Goal: Contribute content: Add original content to the website for others to see

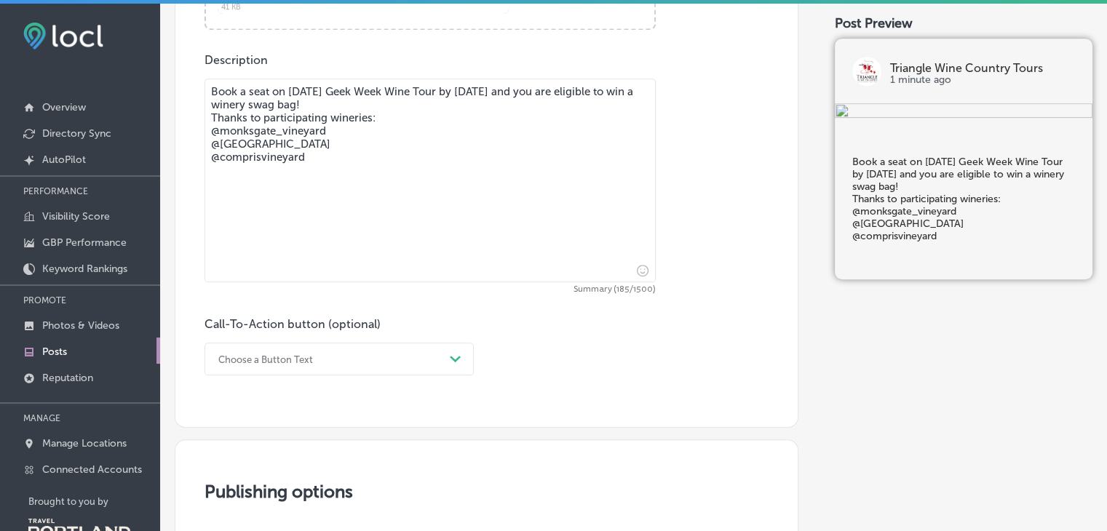
scroll to position [716, 0]
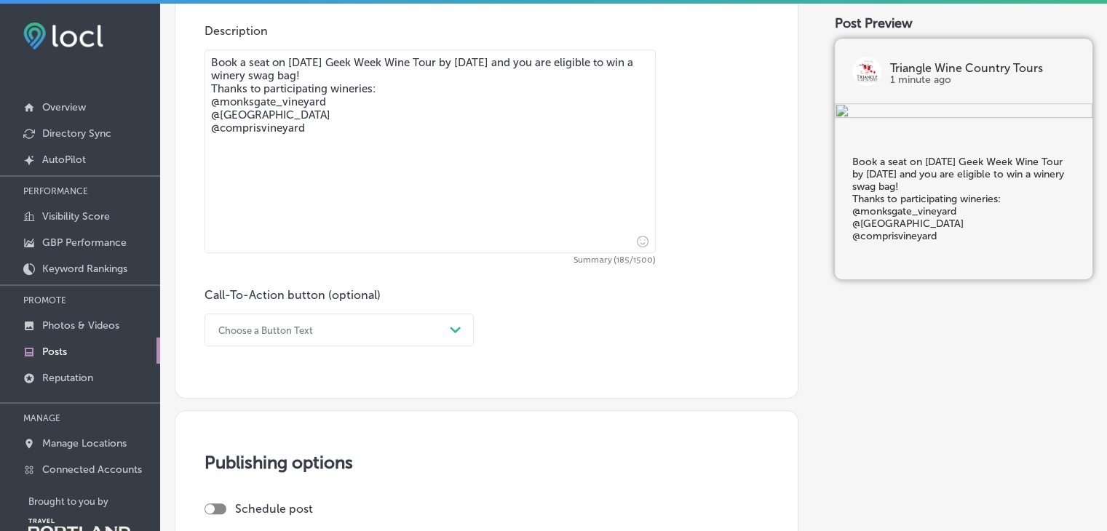
click at [452, 328] on polygon at bounding box center [455, 330] width 11 height 7
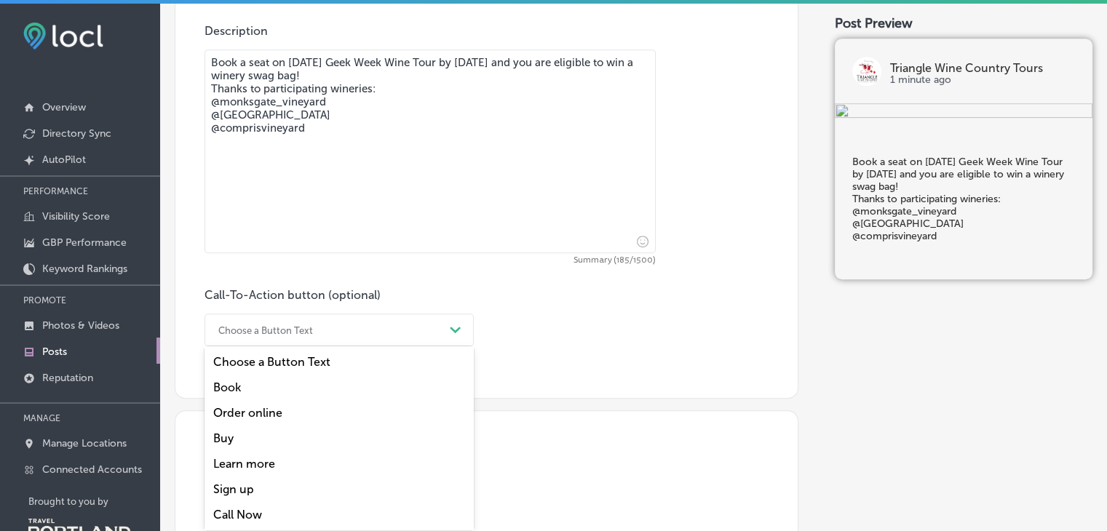
click at [243, 486] on div "Sign up" at bounding box center [339, 489] width 269 height 25
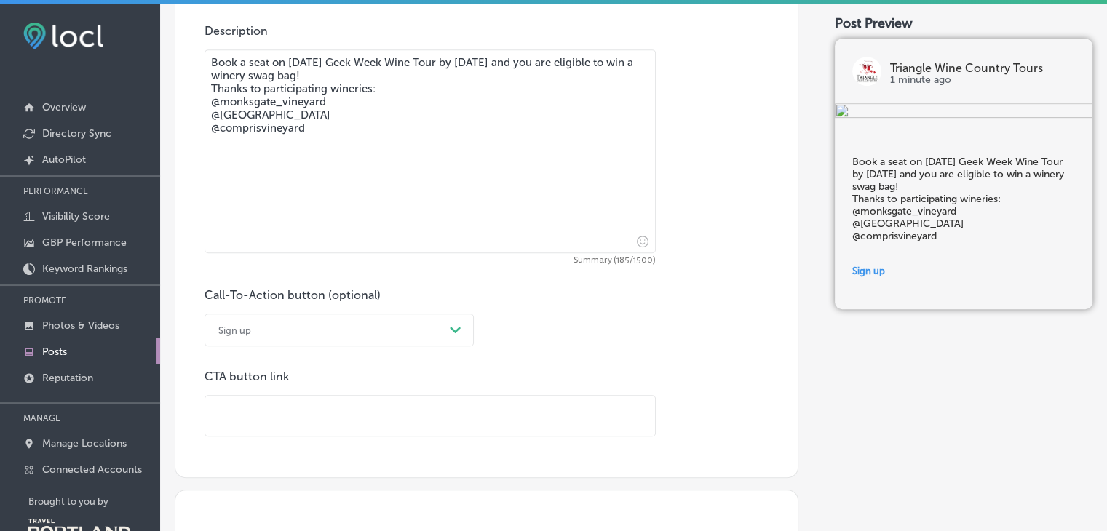
click at [284, 414] on input "text" at bounding box center [430, 416] width 450 height 40
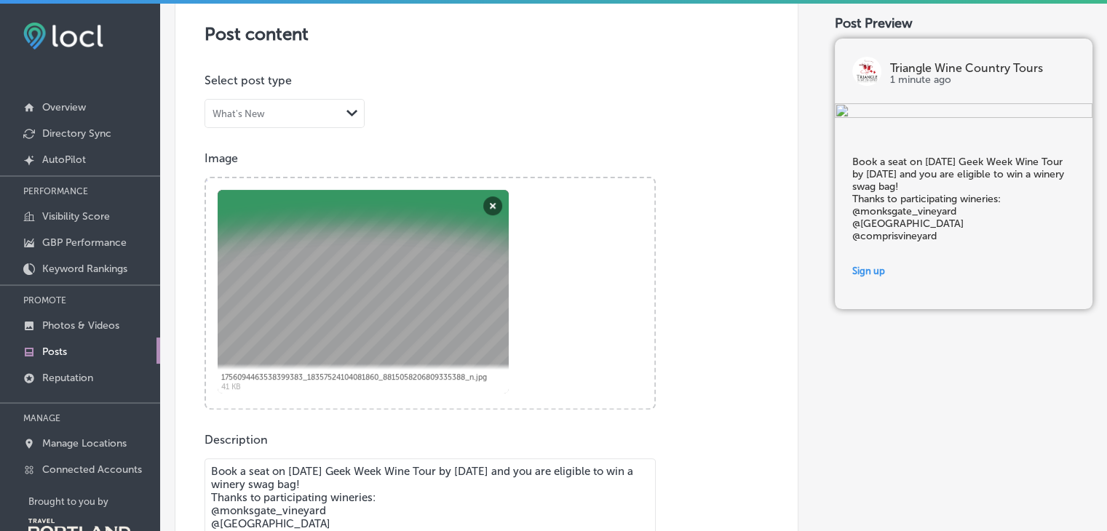
scroll to position [438, 0]
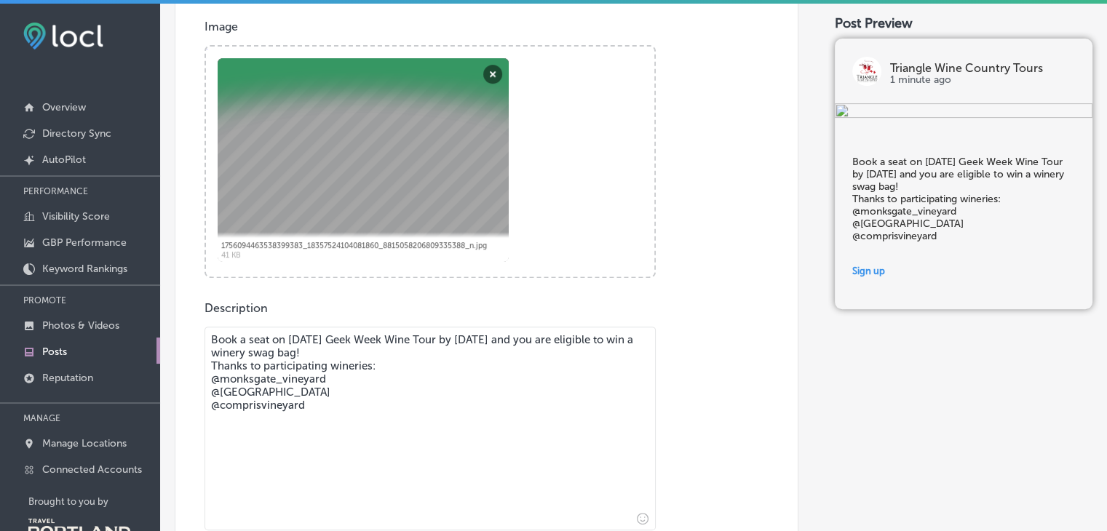
click at [312, 336] on textarea "Book a seat on [DATE] Geek Week Wine Tour by [DATE] and you are eligible to win…" at bounding box center [430, 429] width 451 height 204
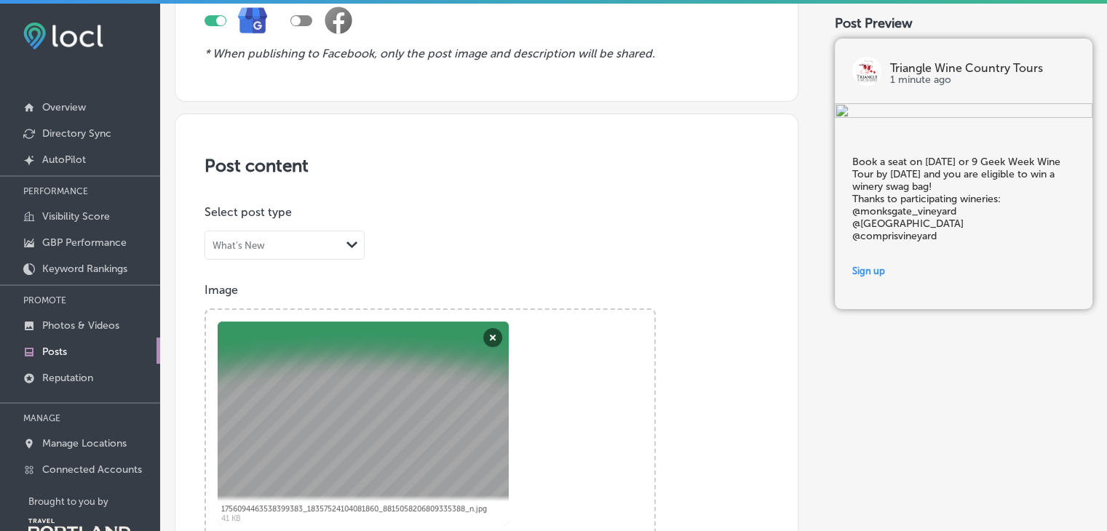
type textarea "Book a seat on [DATE] or 9 Geek Week Wine Tour by [DATE] and you are eligible t…"
click at [349, 248] on div "Path Created with Sketch." at bounding box center [352, 245] width 12 height 12
click at [225, 302] on label "Event" at bounding box center [229, 301] width 31 height 14
click at [350, 247] on div "Path Created with Sketch." at bounding box center [352, 245] width 12 height 12
click at [239, 298] on label "Event" at bounding box center [229, 301] width 31 height 14
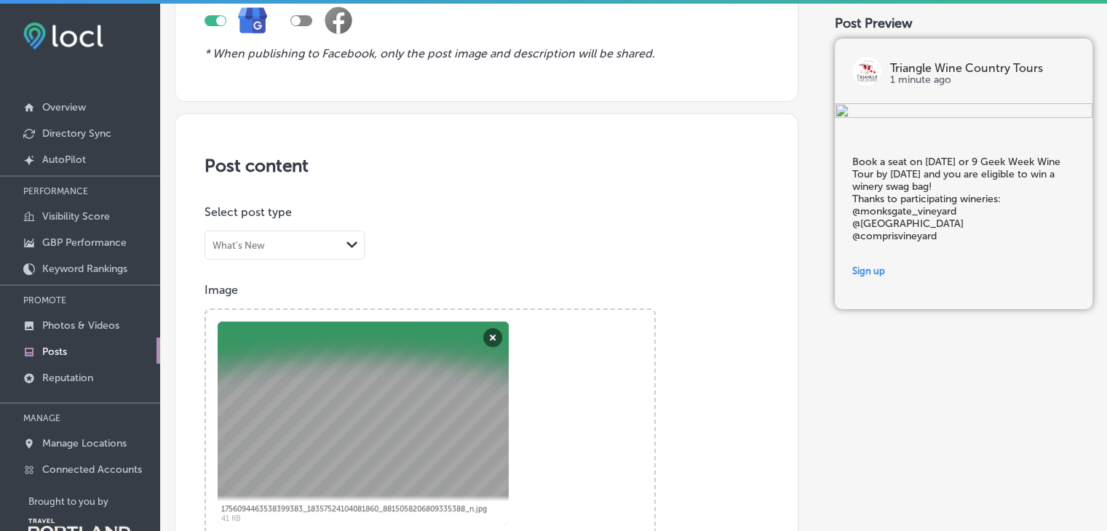
click at [307, 19] on div at bounding box center [301, 20] width 22 height 11
checkbox input "true"
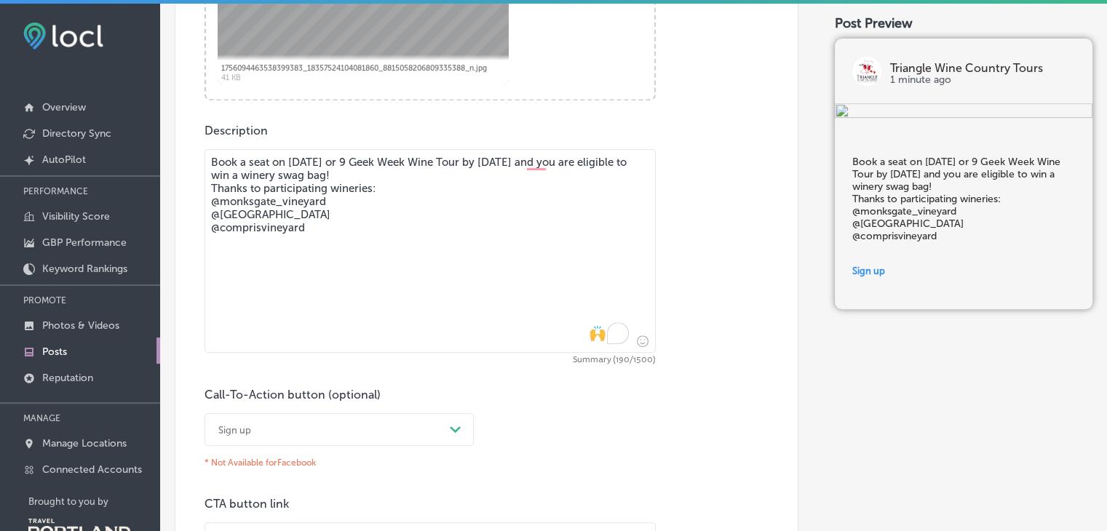
scroll to position [774, 0]
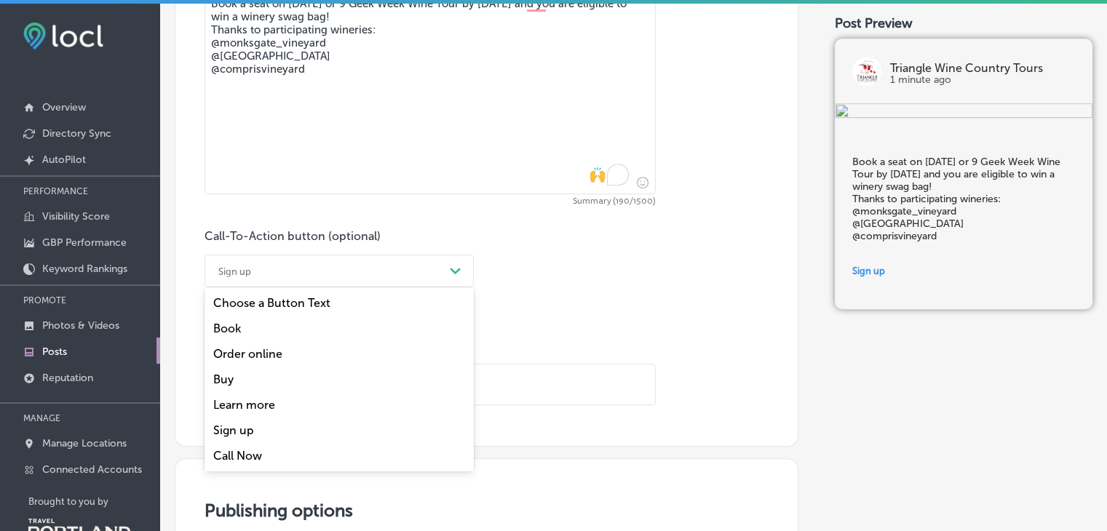
click at [455, 275] on div "Path Created with Sketch." at bounding box center [456, 272] width 12 height 12
click at [266, 356] on div "Order online" at bounding box center [339, 353] width 269 height 25
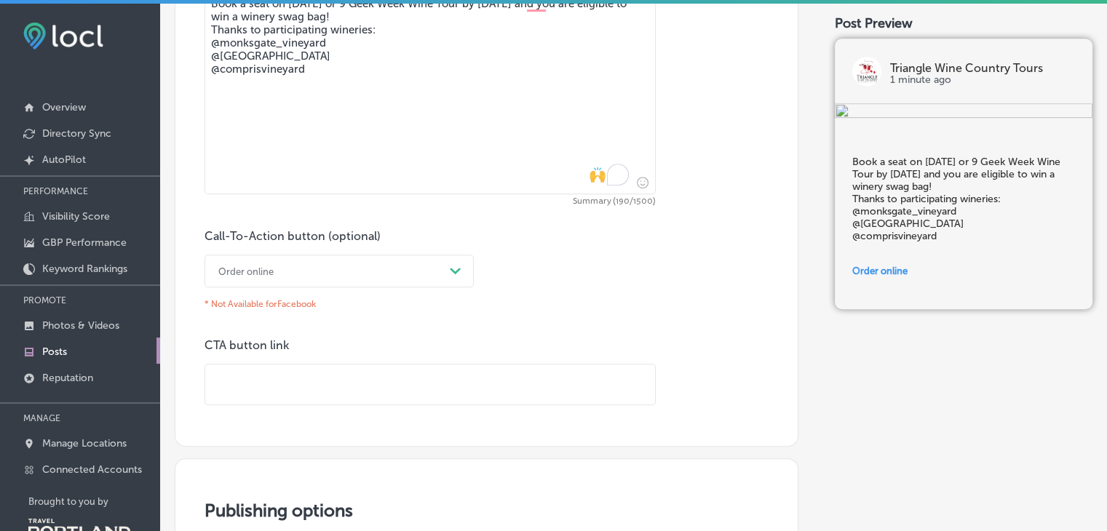
click at [290, 260] on div "Order online" at bounding box center [327, 271] width 233 height 23
click at [254, 402] on div "Learn more" at bounding box center [339, 404] width 269 height 25
click at [343, 260] on div "Learn more" at bounding box center [327, 271] width 233 height 23
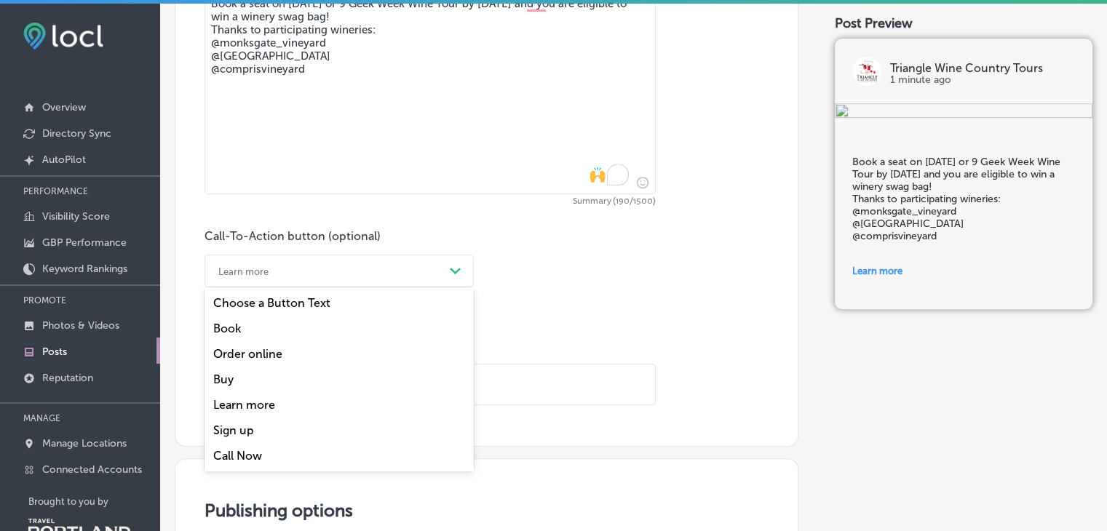
click at [232, 427] on div "Sign up" at bounding box center [339, 430] width 269 height 25
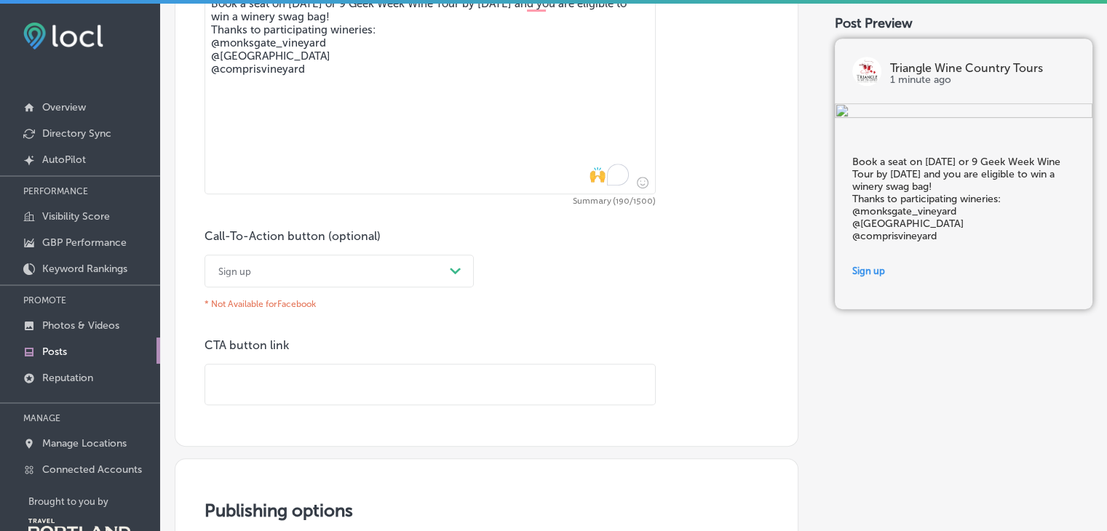
click at [264, 373] on input "text" at bounding box center [430, 385] width 450 height 40
click at [416, 266] on div "Sign up" at bounding box center [327, 271] width 233 height 23
click at [262, 408] on div "Learn more" at bounding box center [339, 404] width 269 height 25
click at [265, 390] on input "text" at bounding box center [430, 385] width 450 height 40
click at [265, 391] on input "text" at bounding box center [430, 385] width 450 height 40
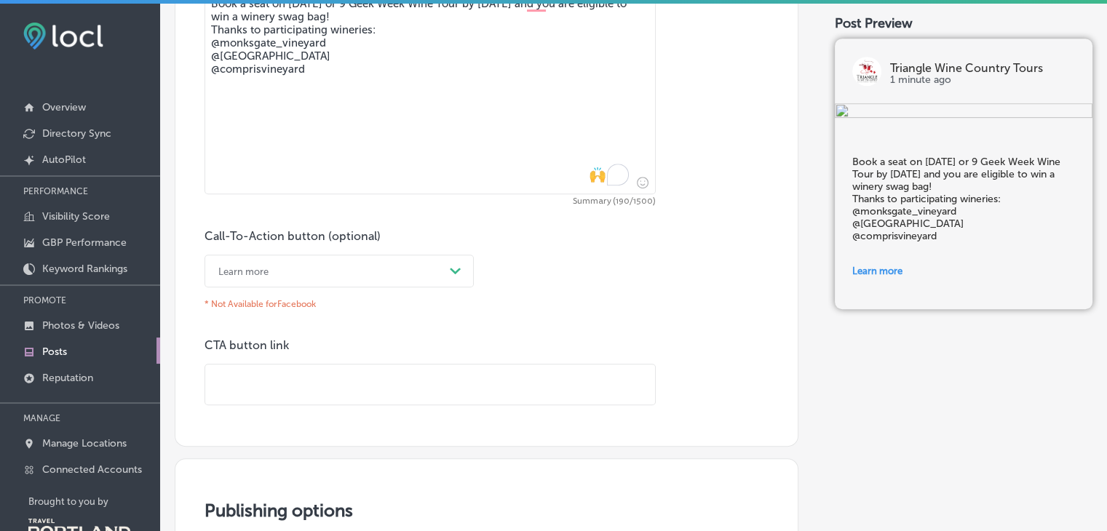
paste input "[URL][DOMAIN_NAME]"
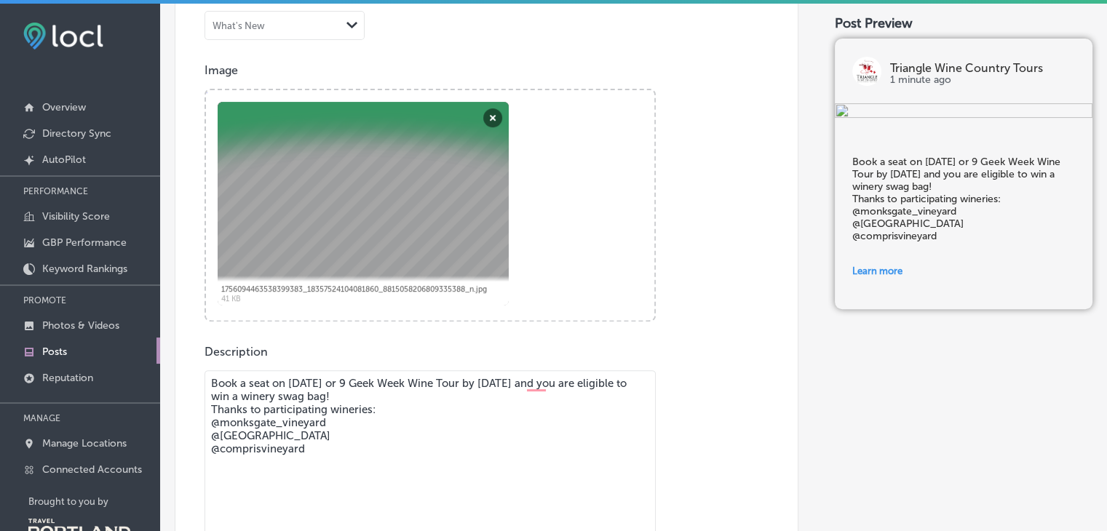
scroll to position [247, 0]
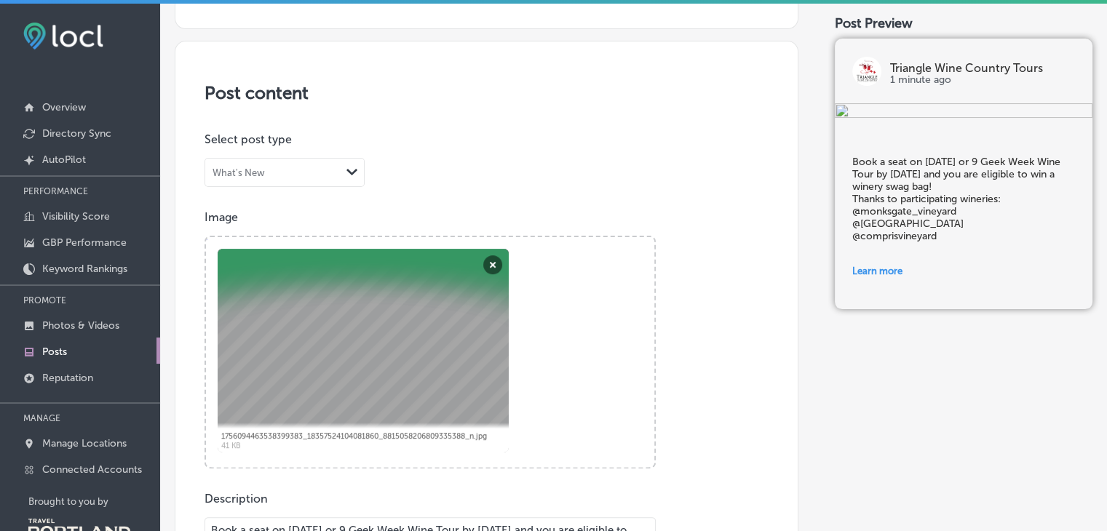
type input "[URL][DOMAIN_NAME]"
click at [352, 165] on div "Path Created with Sketch." at bounding box center [352, 172] width 23 height 23
click at [232, 228] on label "Event" at bounding box center [229, 228] width 31 height 14
click at [292, 176] on div "What's New" at bounding box center [272, 173] width 135 height 14
click at [231, 253] on label "Offer" at bounding box center [228, 254] width 28 height 14
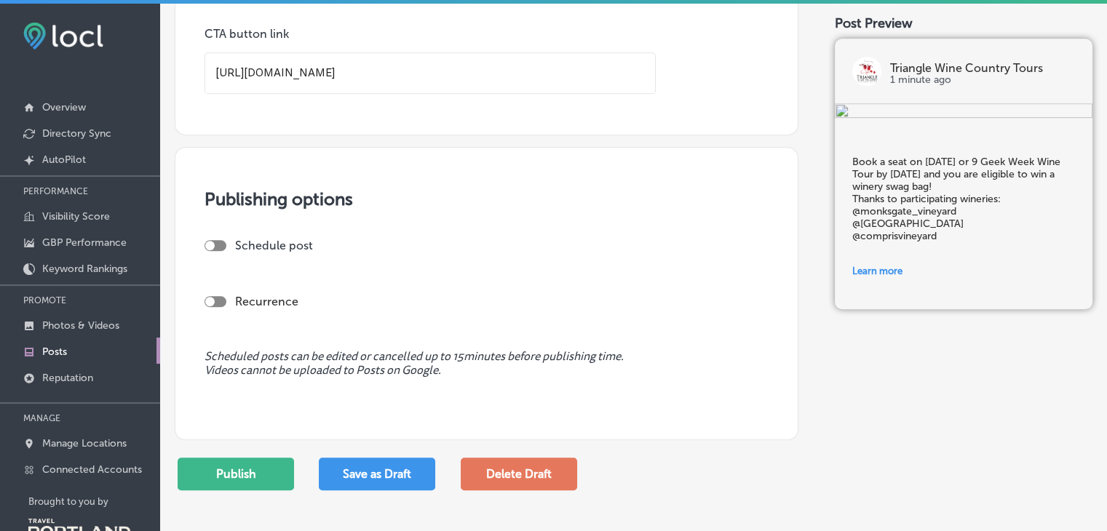
scroll to position [1204, 0]
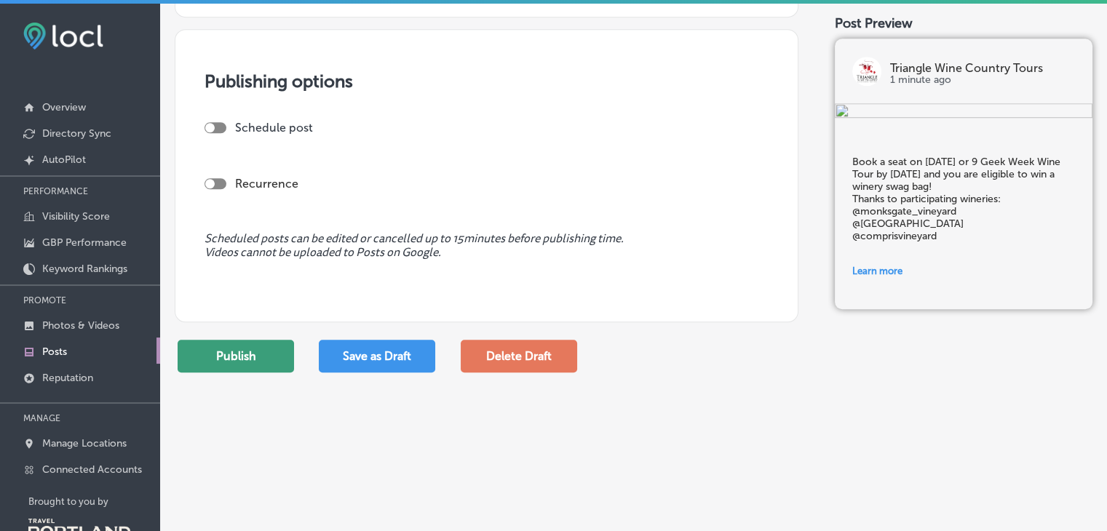
click at [265, 359] on button "Publish" at bounding box center [236, 356] width 116 height 33
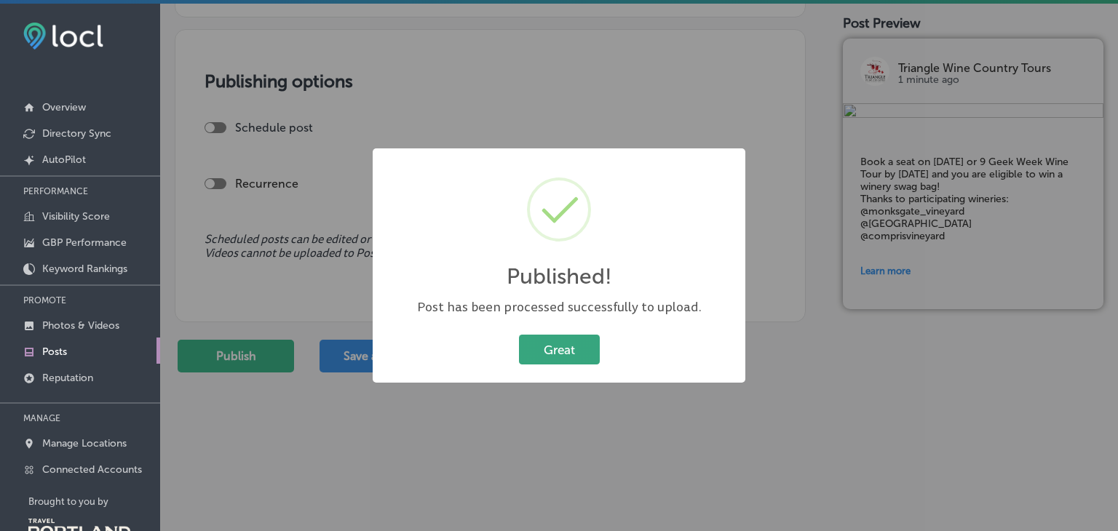
click at [560, 351] on button "Great" at bounding box center [559, 350] width 81 height 30
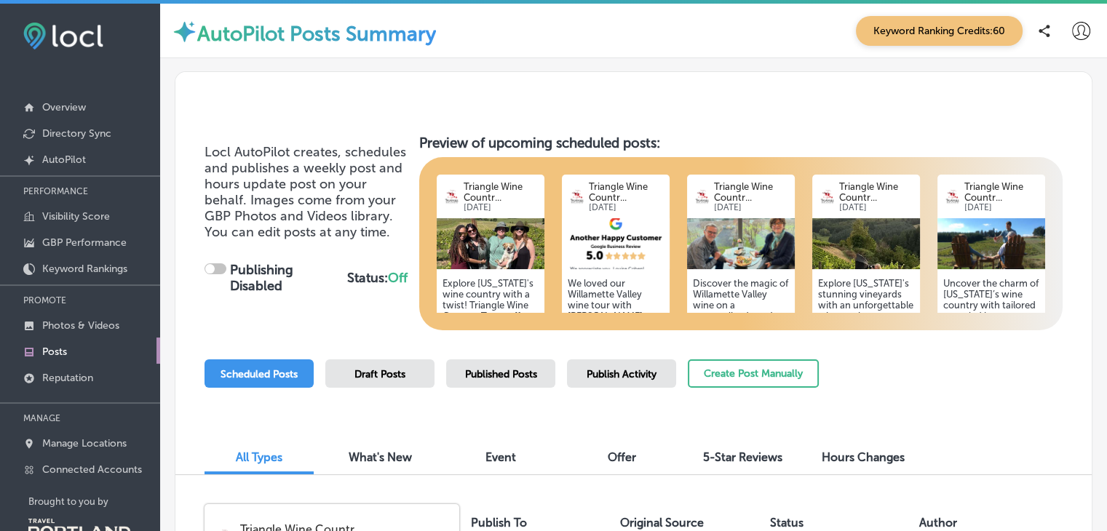
checkbox input "true"
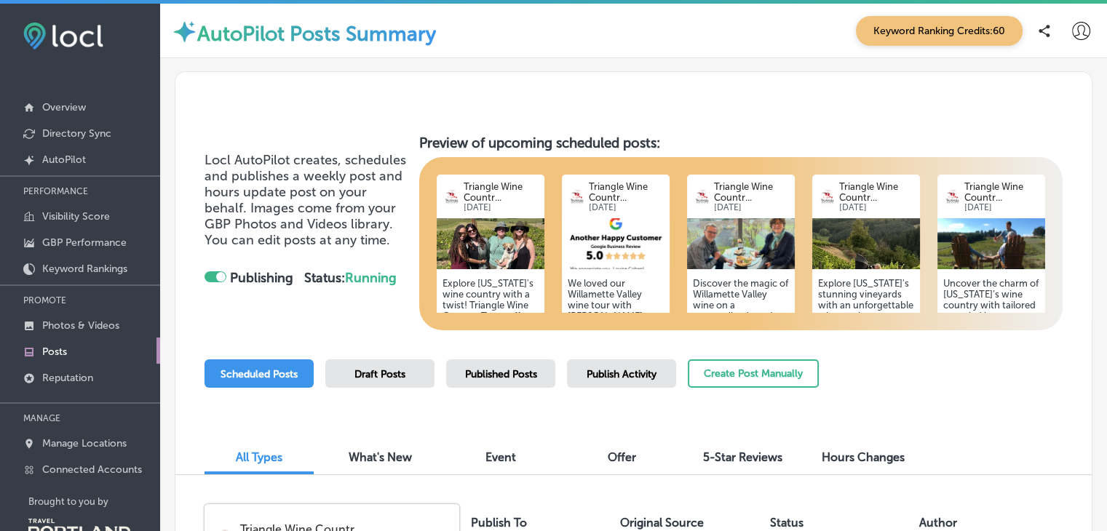
click at [501, 296] on h5 "Explore [US_STATE]'s wine country with a twist! Triangle Wine Country Tours off…" at bounding box center [491, 360] width 96 height 164
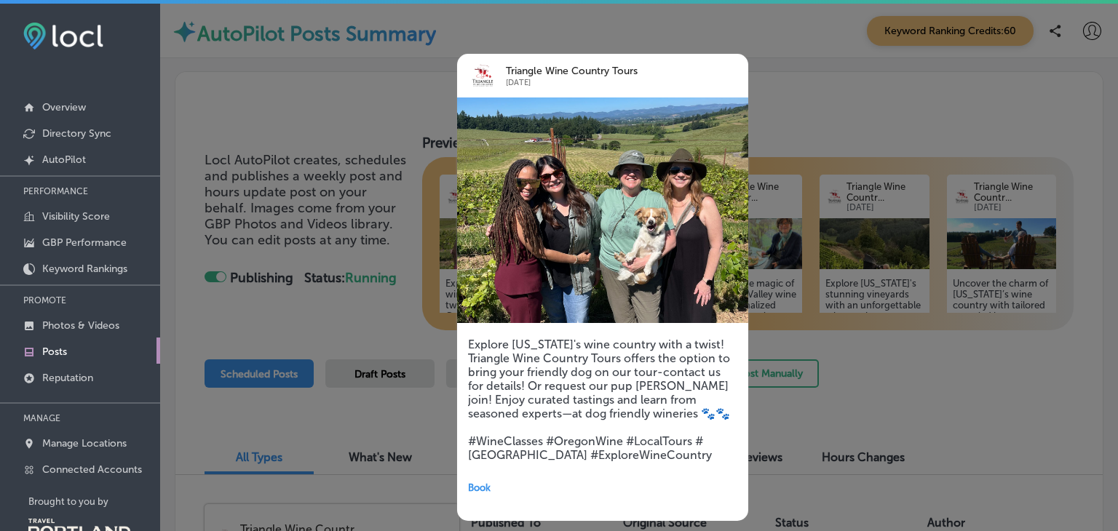
click at [816, 92] on div at bounding box center [559, 265] width 1118 height 531
